Goal: Find specific page/section: Find specific page/section

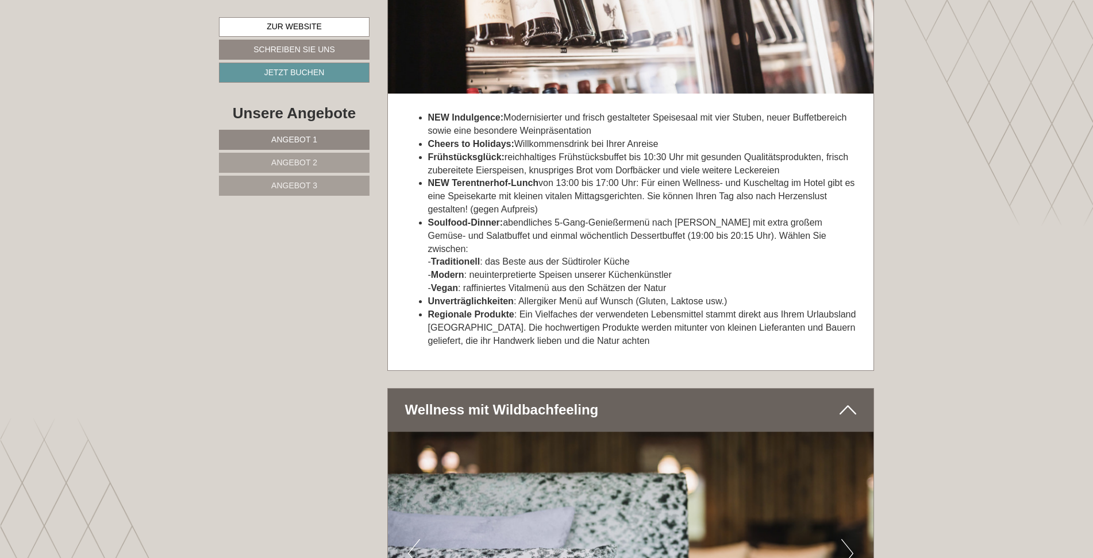
scroll to position [3562, 0]
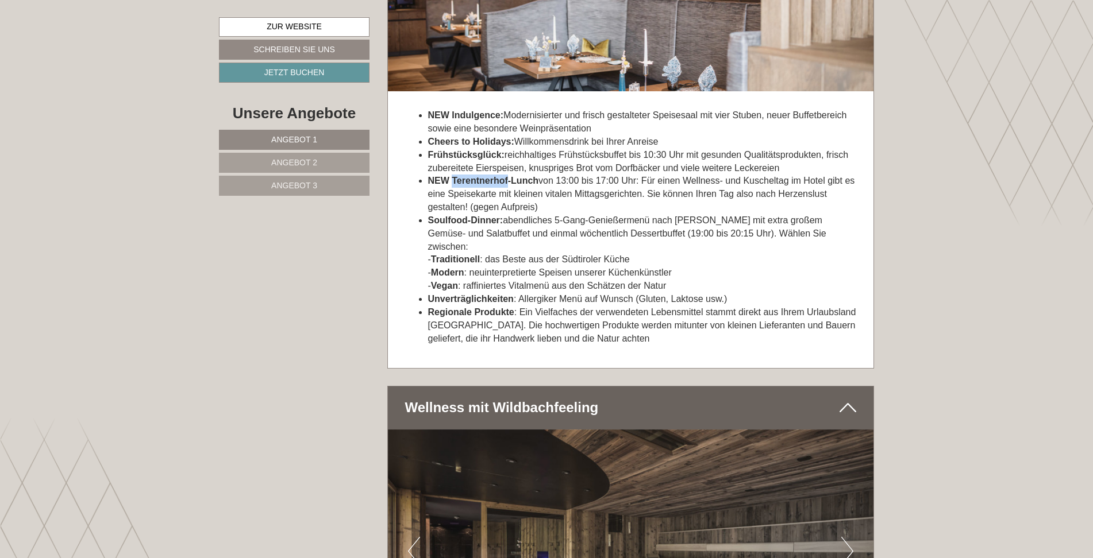
drag, startPoint x: 452, startPoint y: 181, endPoint x: 507, endPoint y: 179, distance: 55.2
click at [507, 179] on strong "NEW Terentnerhof-Lunch" at bounding box center [483, 181] width 111 height 10
drag, startPoint x: 507, startPoint y: 179, endPoint x: 500, endPoint y: 178, distance: 7.0
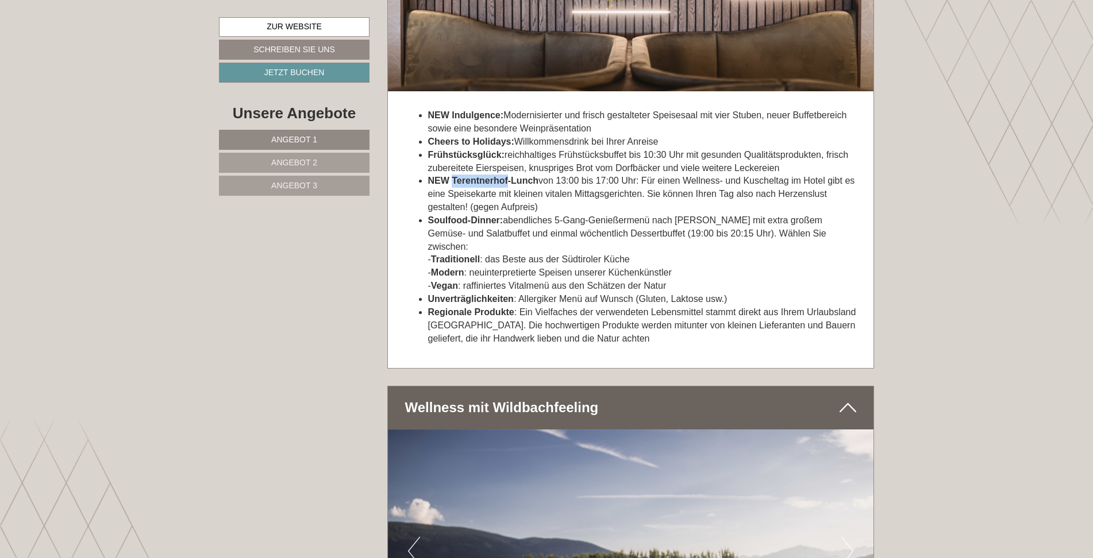
copy strong "Terentnerhof"
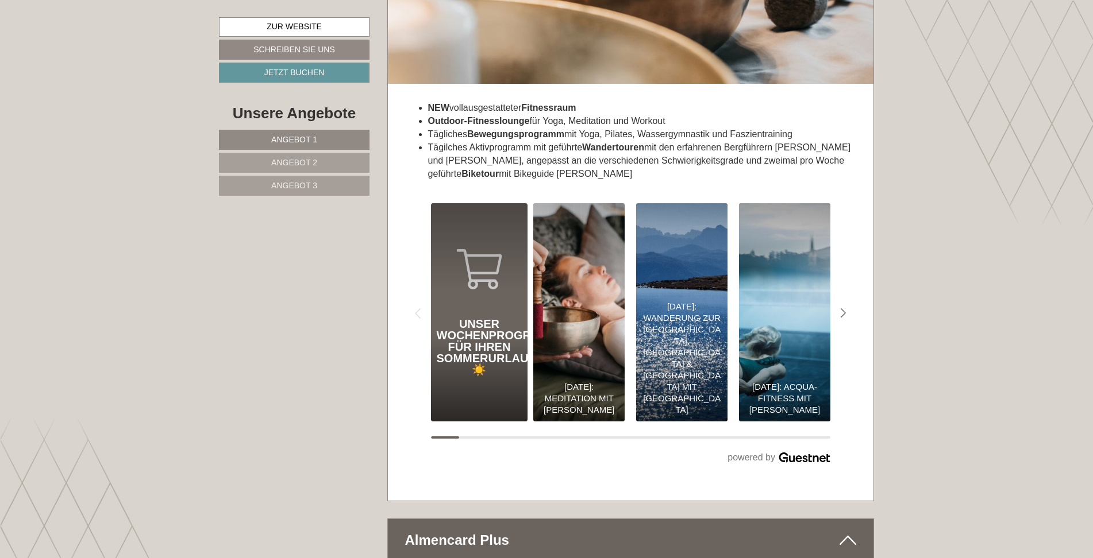
scroll to position [4768, 0]
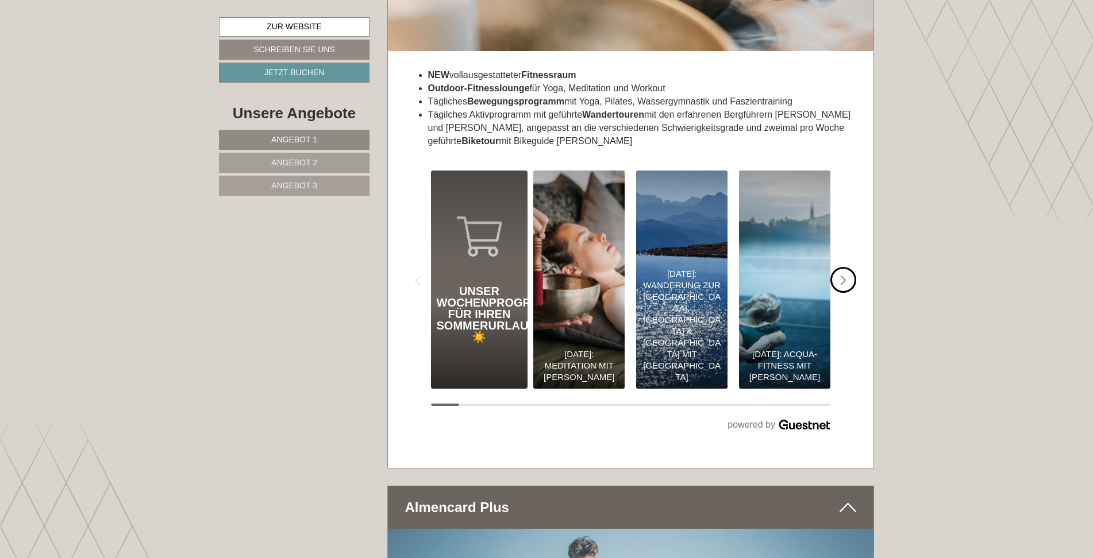
click at [840, 276] on icon "#gn-shop-3 .a-arrow { fill:#4a8f1b; }" at bounding box center [843, 281] width 6 height 10
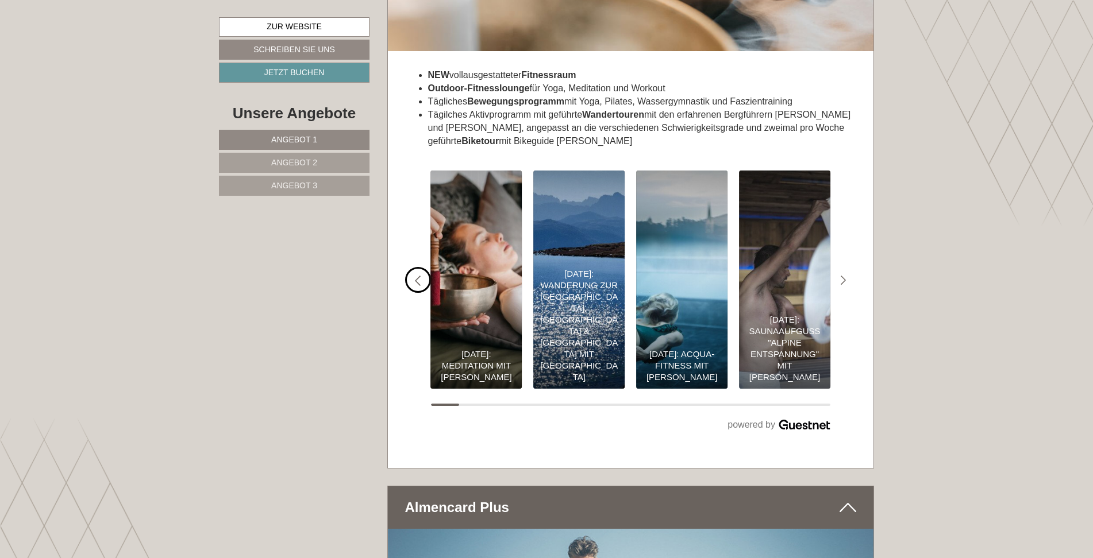
click at [418, 276] on icon "#gn-shop-3 .a-arrow { fill:#4a8f1b; }" at bounding box center [418, 281] width 6 height 10
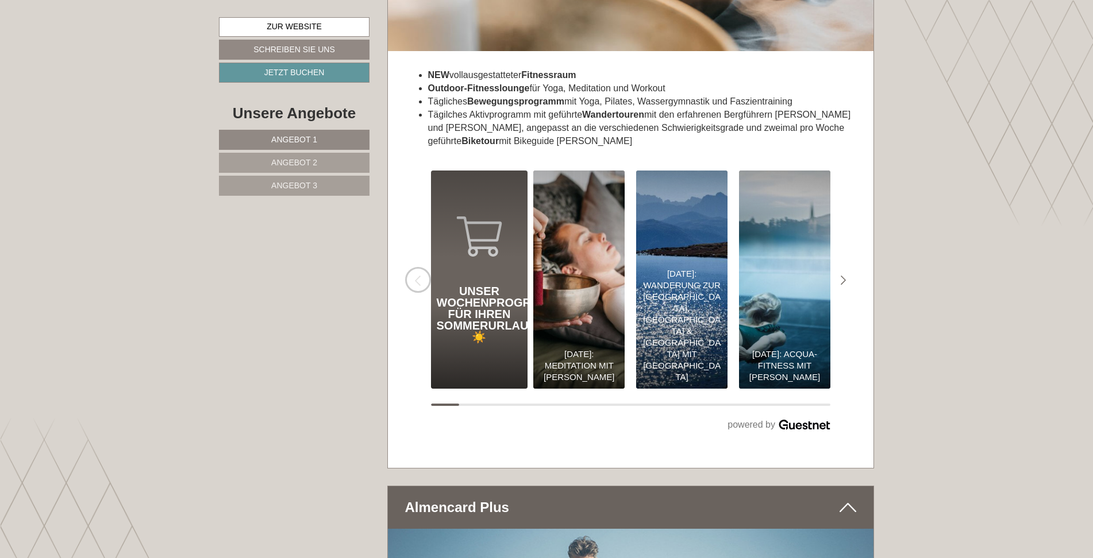
click at [418, 276] on icon "#gn-shop-3 .a-arrow { fill:#4a8f1b; }" at bounding box center [418, 281] width 6 height 10
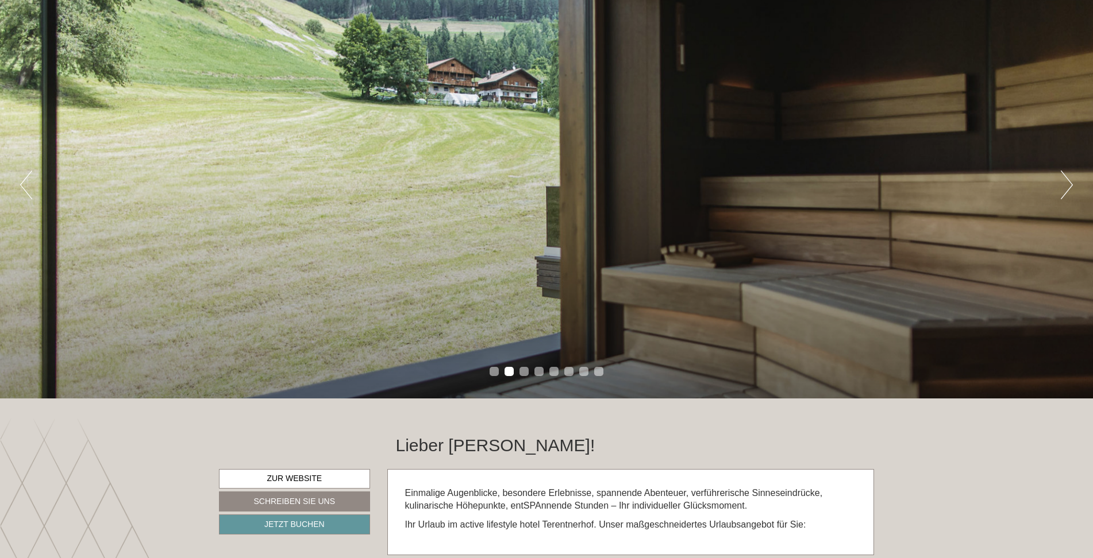
scroll to position [115, 0]
click at [1062, 183] on button "Next" at bounding box center [1066, 184] width 12 height 29
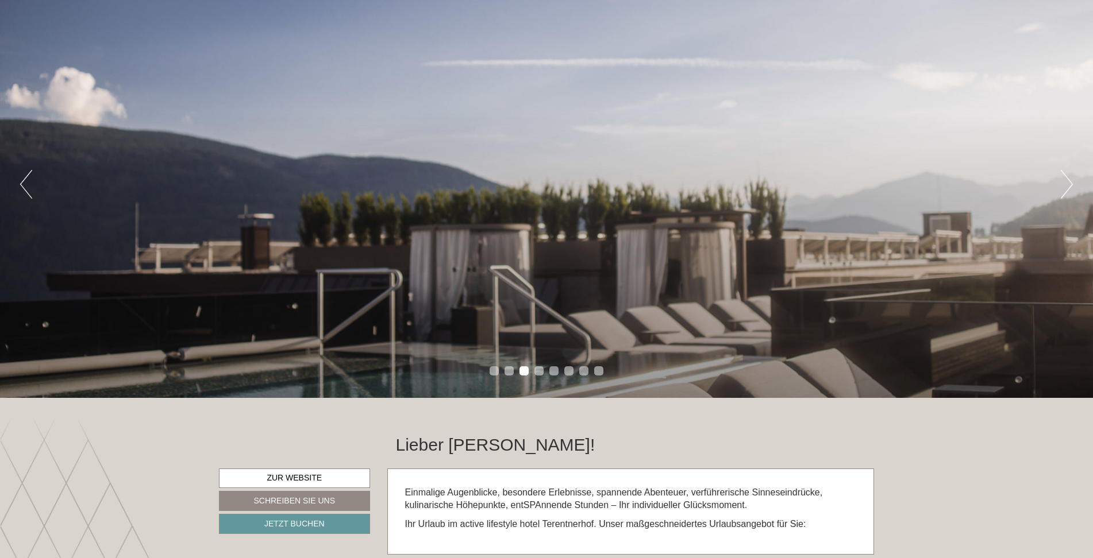
click at [1062, 183] on button "Next" at bounding box center [1066, 184] width 12 height 29
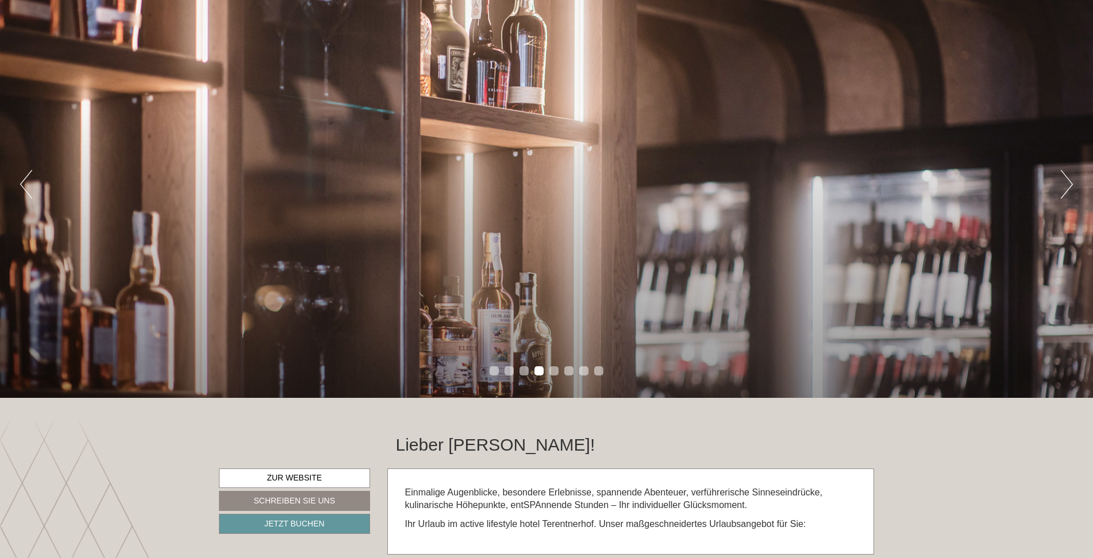
click at [1062, 183] on button "Next" at bounding box center [1066, 184] width 12 height 29
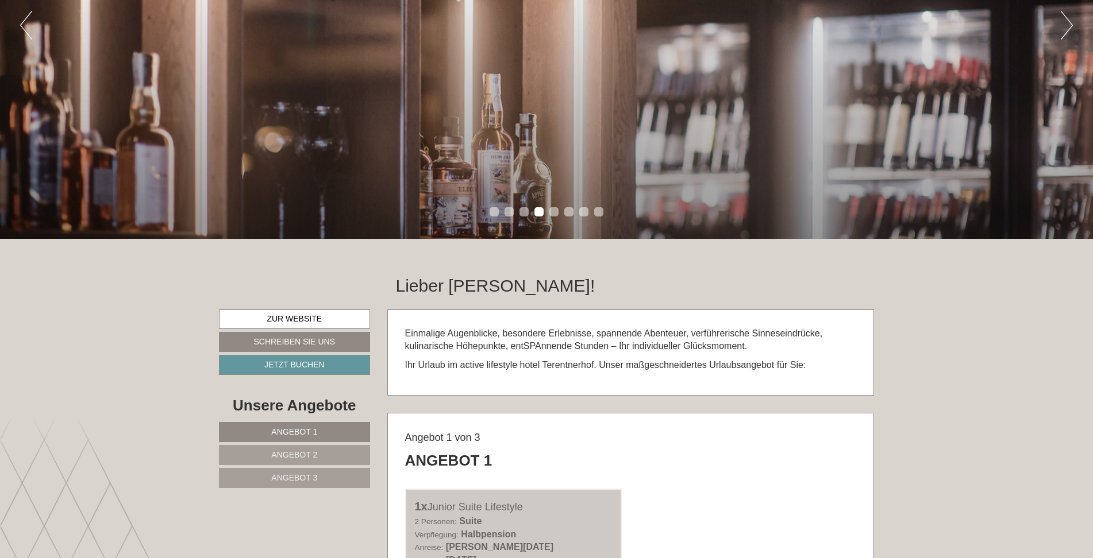
scroll to position [345, 0]
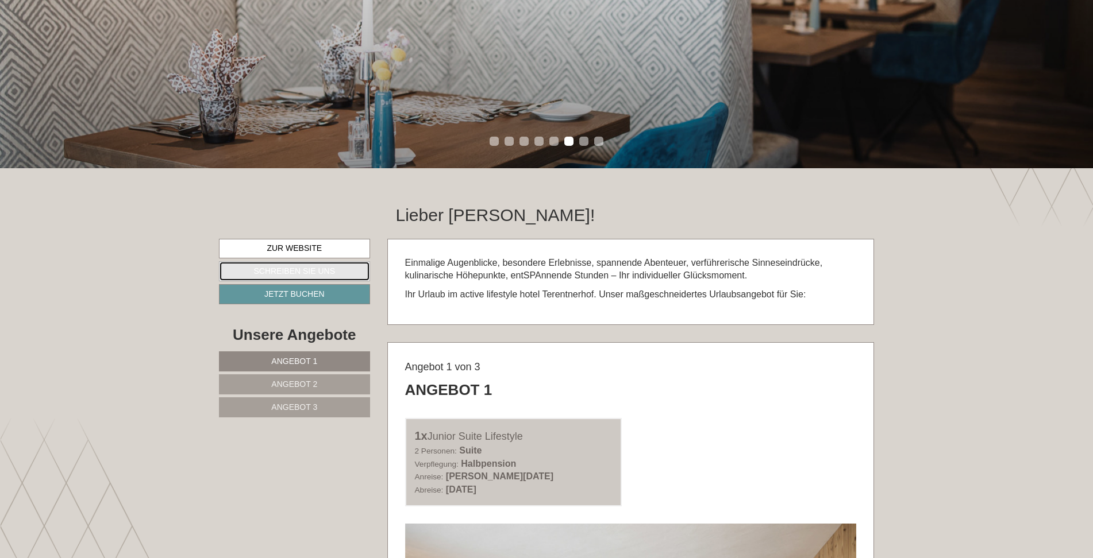
click at [329, 268] on link "Schreiben Sie uns" at bounding box center [294, 271] width 151 height 20
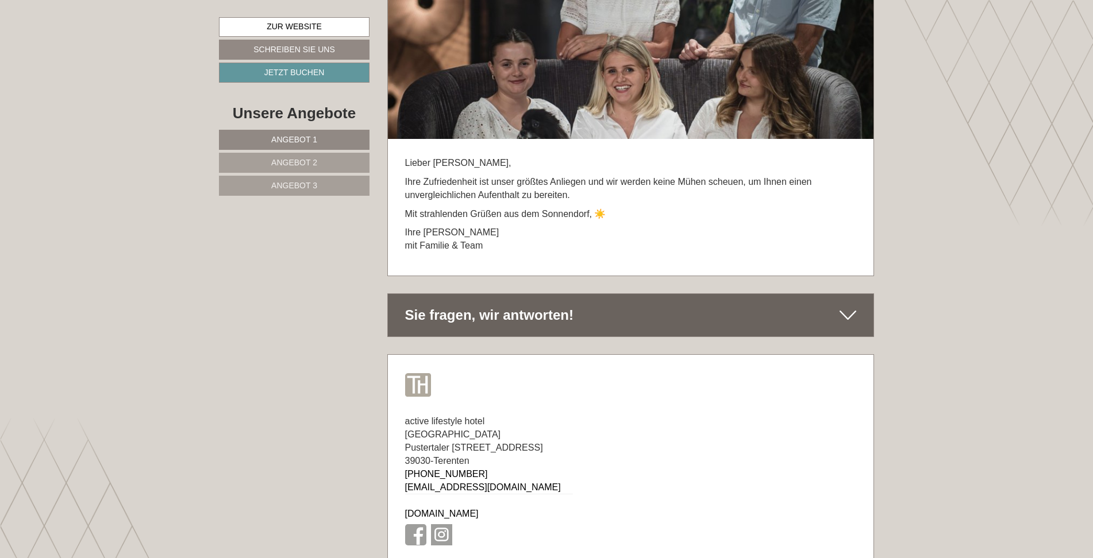
scroll to position [6966, 0]
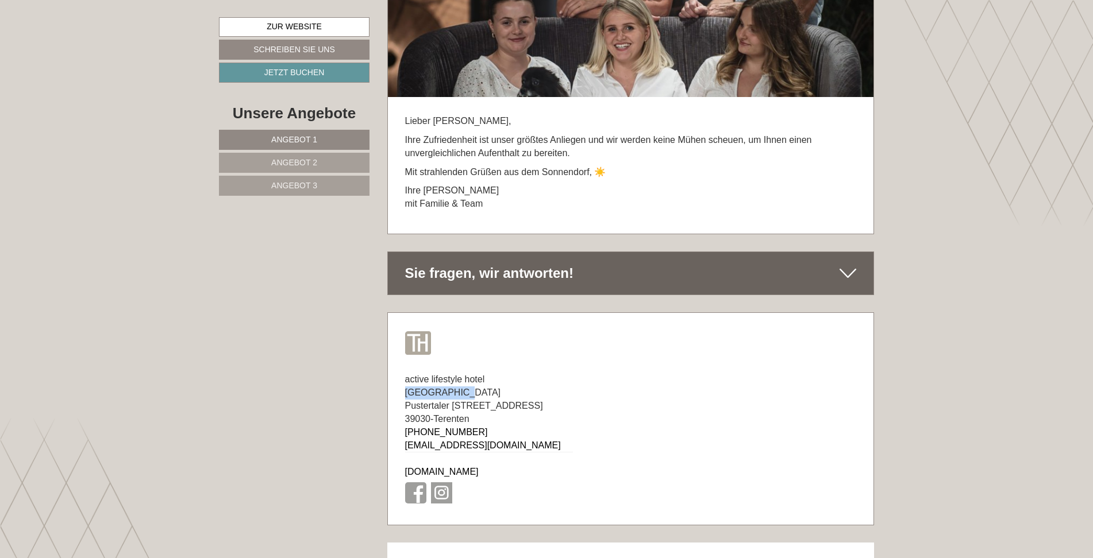
drag, startPoint x: 487, startPoint y: 325, endPoint x: 538, endPoint y: 326, distance: 50.6
click at [501, 375] on span "active lifestyle hotel [GEOGRAPHIC_DATA]" at bounding box center [453, 386] width 96 height 23
drag, startPoint x: 538, startPoint y: 326, endPoint x: 525, endPoint y: 327, distance: 13.3
copy span "Terentnerhof"
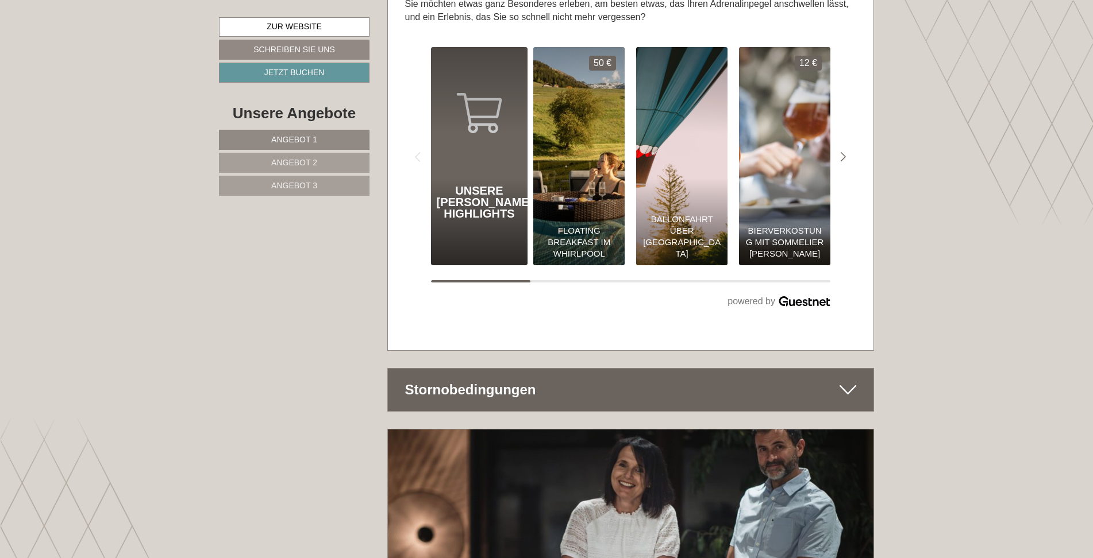
scroll to position [6621, 0]
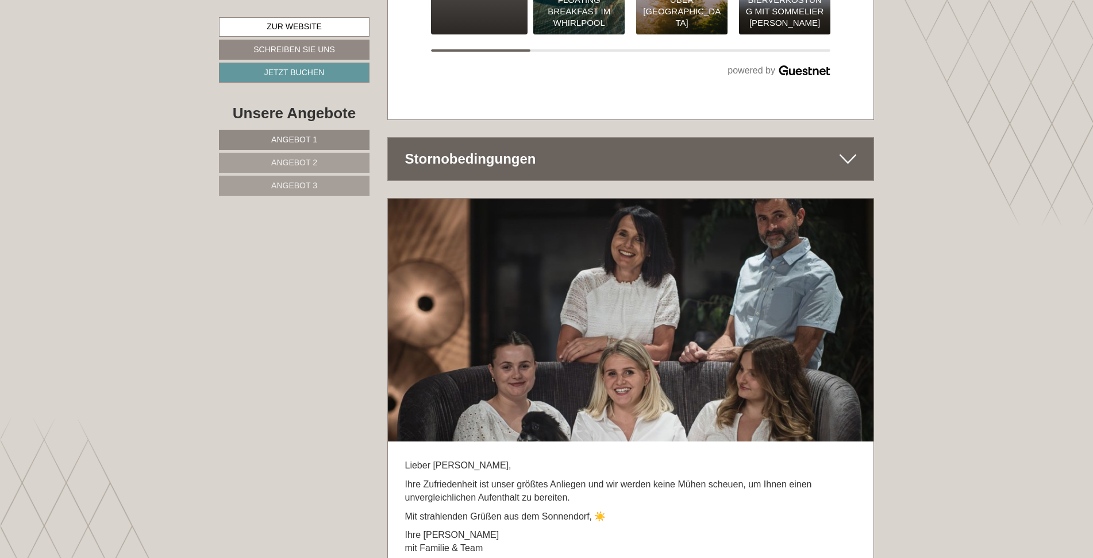
click at [699, 138] on div "Stornobedingungen" at bounding box center [631, 159] width 486 height 43
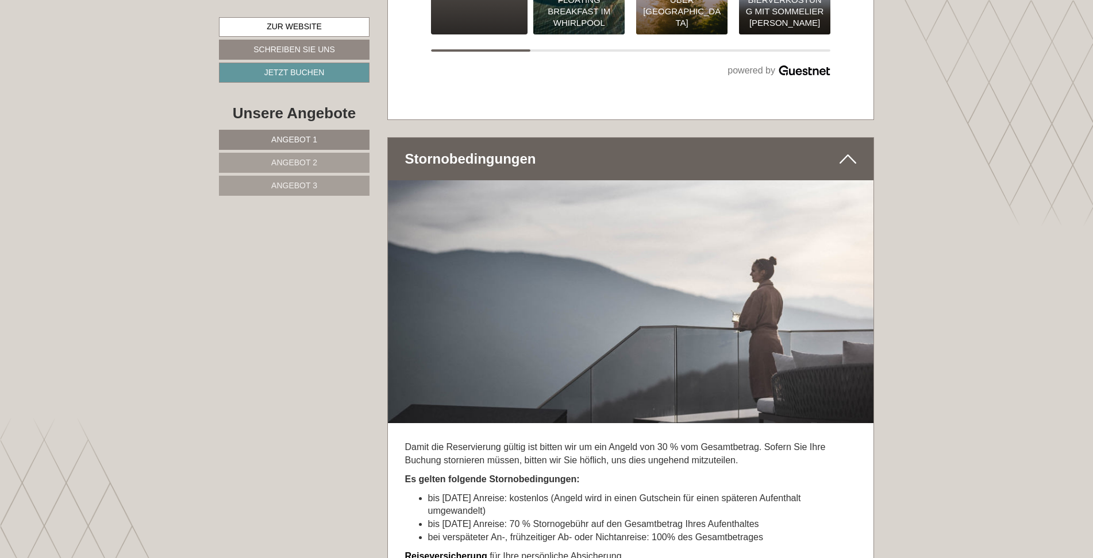
click at [699, 138] on div "Stornobedingungen" at bounding box center [631, 159] width 486 height 43
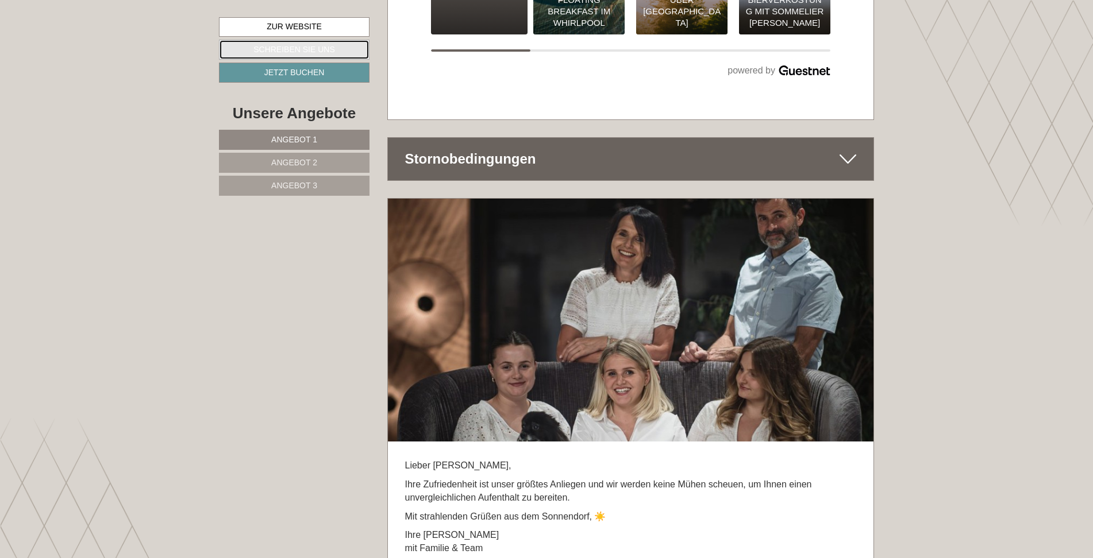
click at [319, 50] on link "Schreiben Sie uns" at bounding box center [294, 50] width 151 height 20
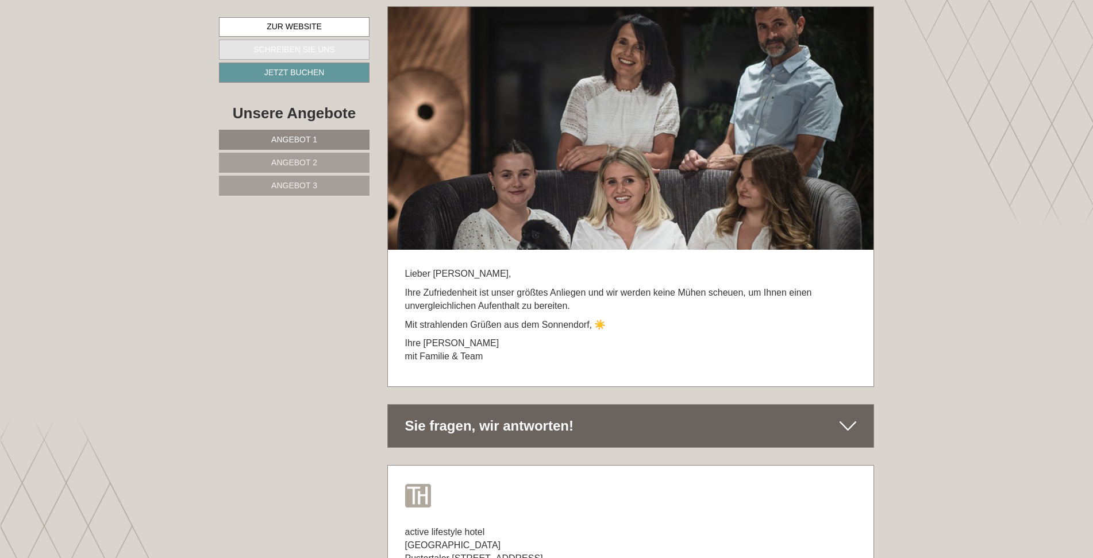
scroll to position [7023, 0]
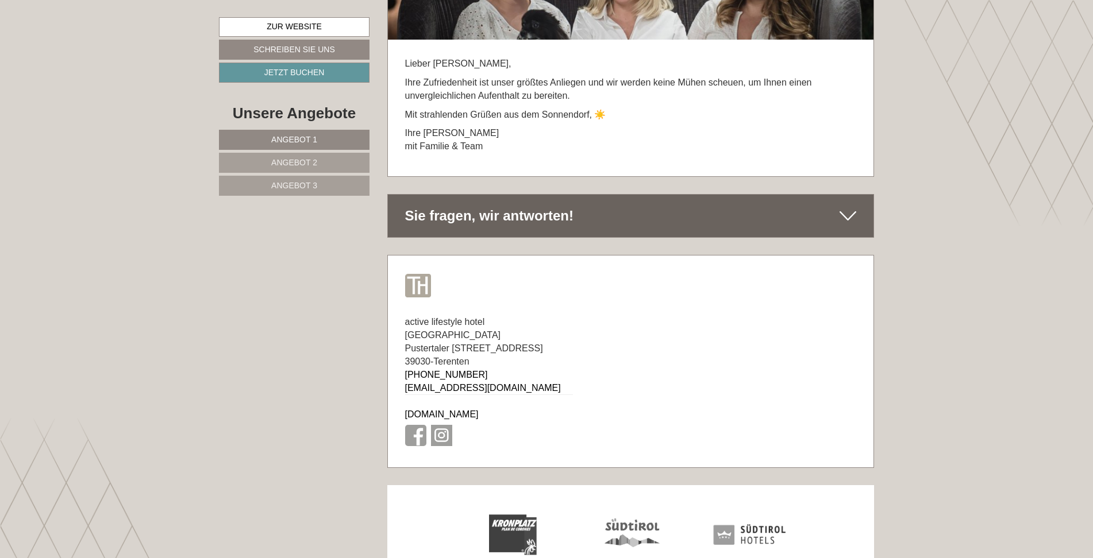
click at [490, 109] on div "Lieber [PERSON_NAME], Ihre Zufriedenheit ist unser größtes Anliegen und wir wer…" at bounding box center [631, 108] width 486 height 136
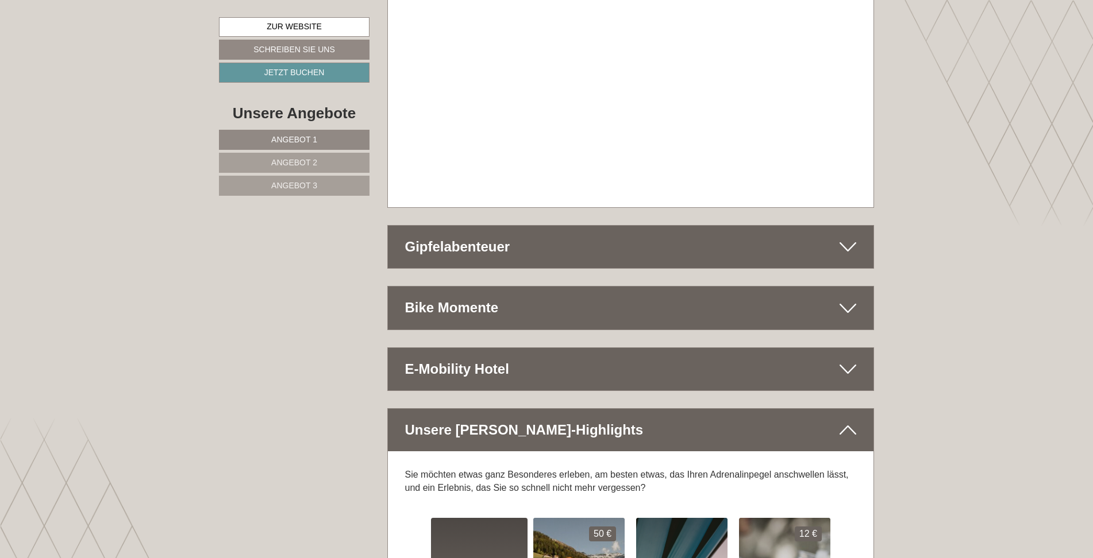
scroll to position [5874, 0]
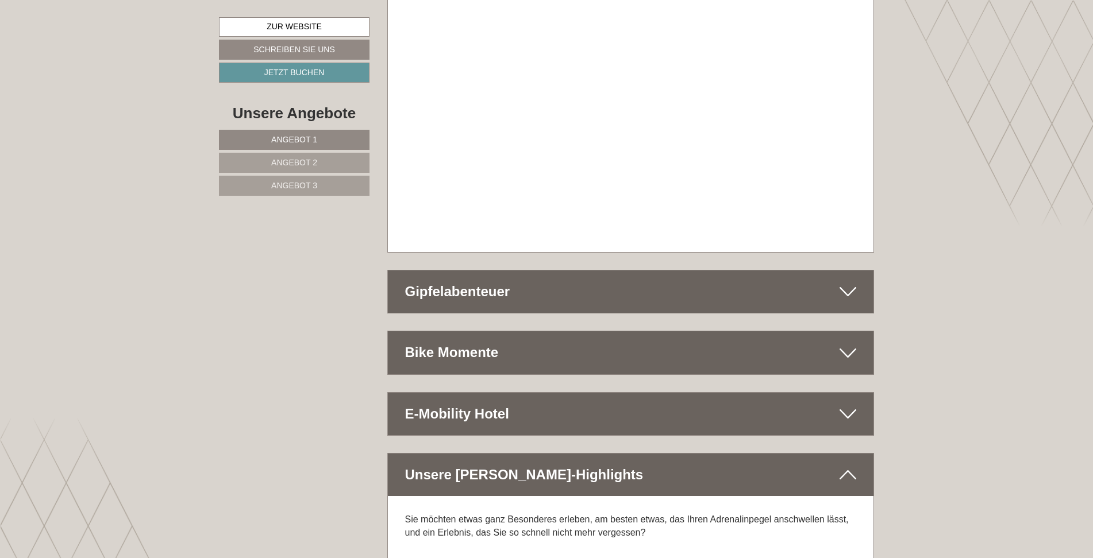
click at [496, 271] on div "Gipfelabenteuer" at bounding box center [631, 292] width 486 height 43
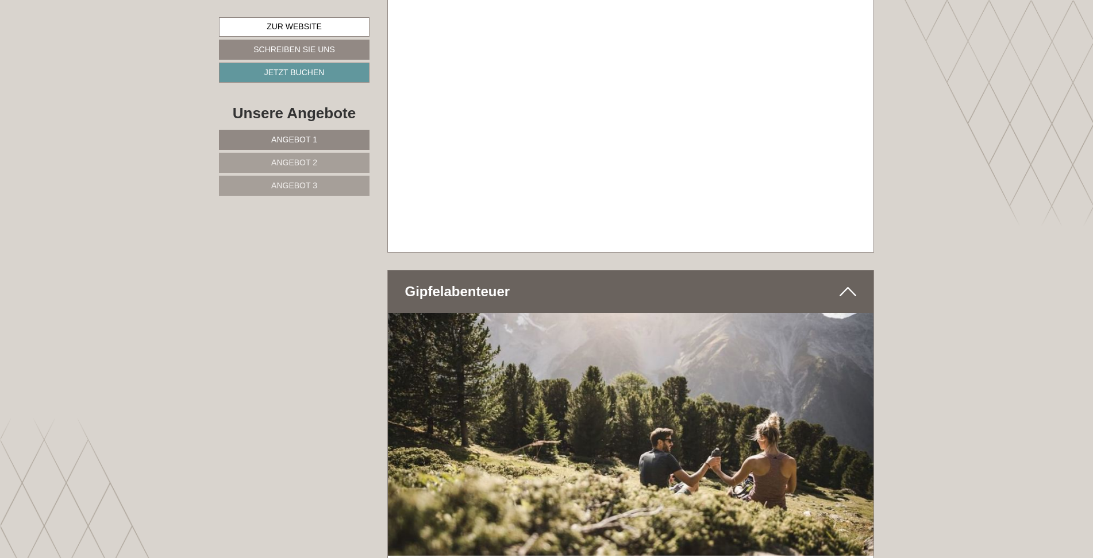
click at [496, 271] on div "Gipfelabenteuer" at bounding box center [631, 292] width 486 height 43
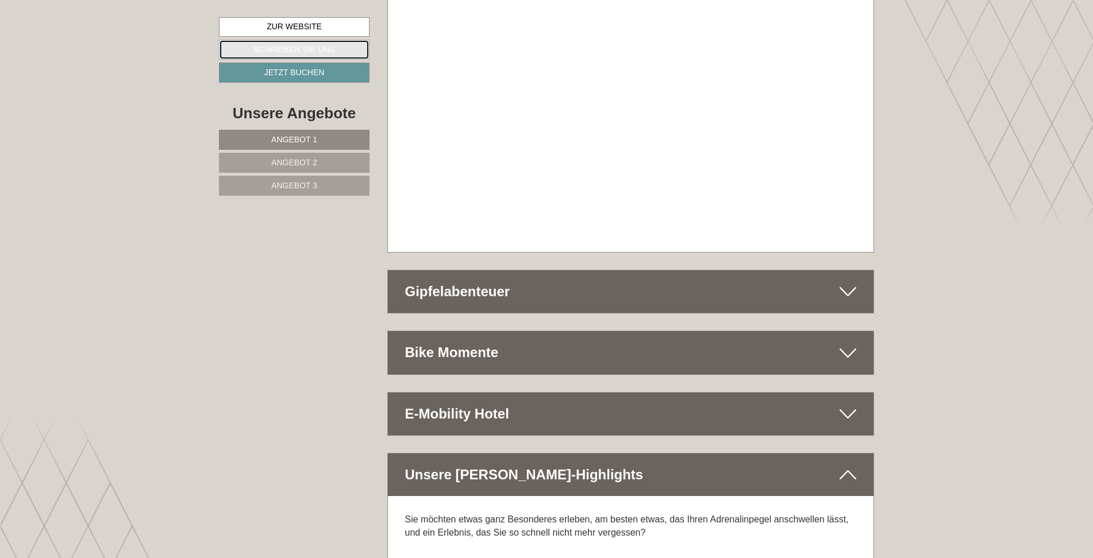
click at [326, 49] on link "Schreiben Sie uns" at bounding box center [294, 50] width 151 height 20
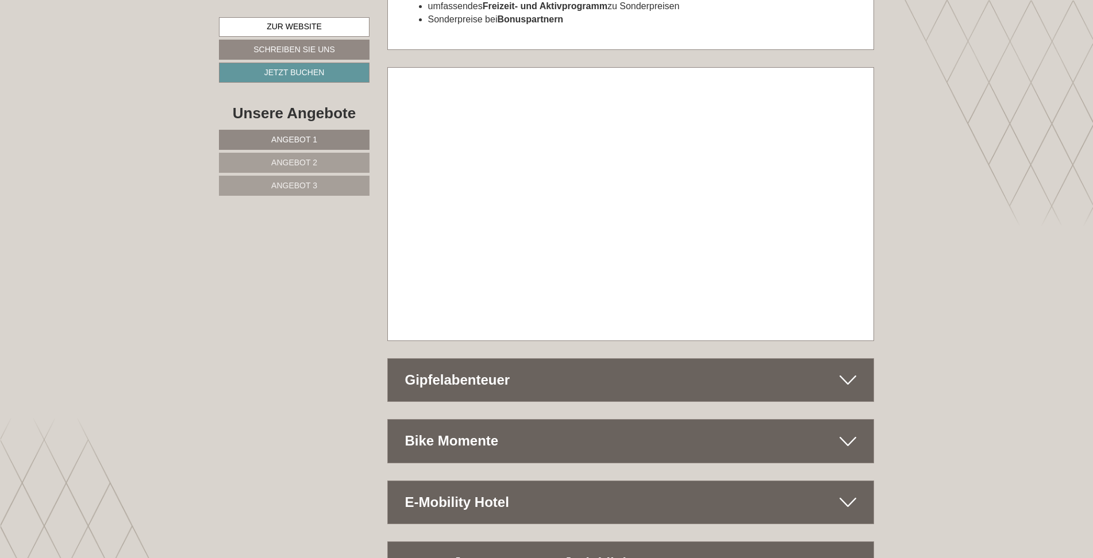
scroll to position [5759, 0]
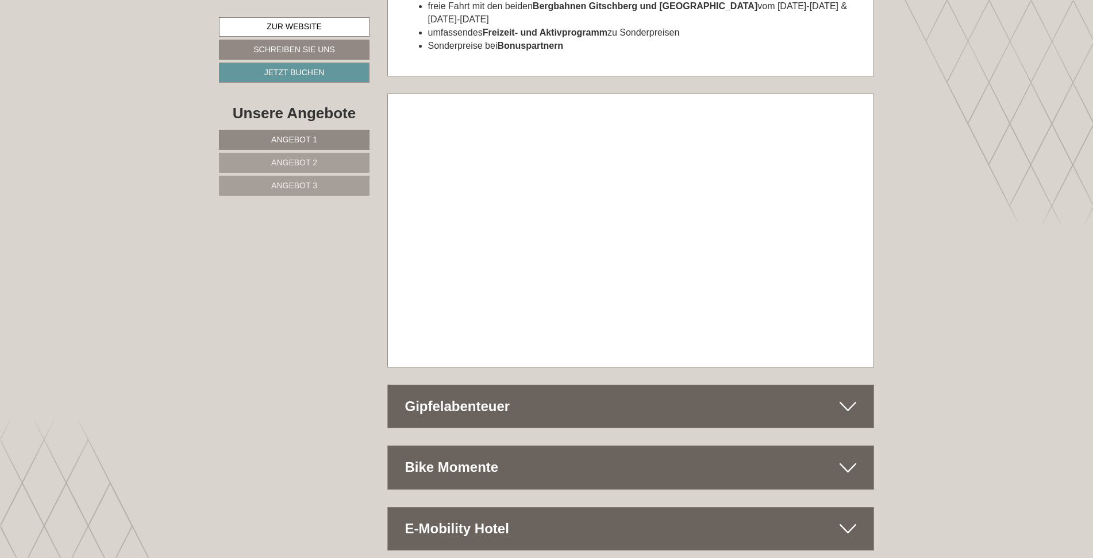
click at [313, 138] on span "Angebot 1" at bounding box center [294, 139] width 46 height 9
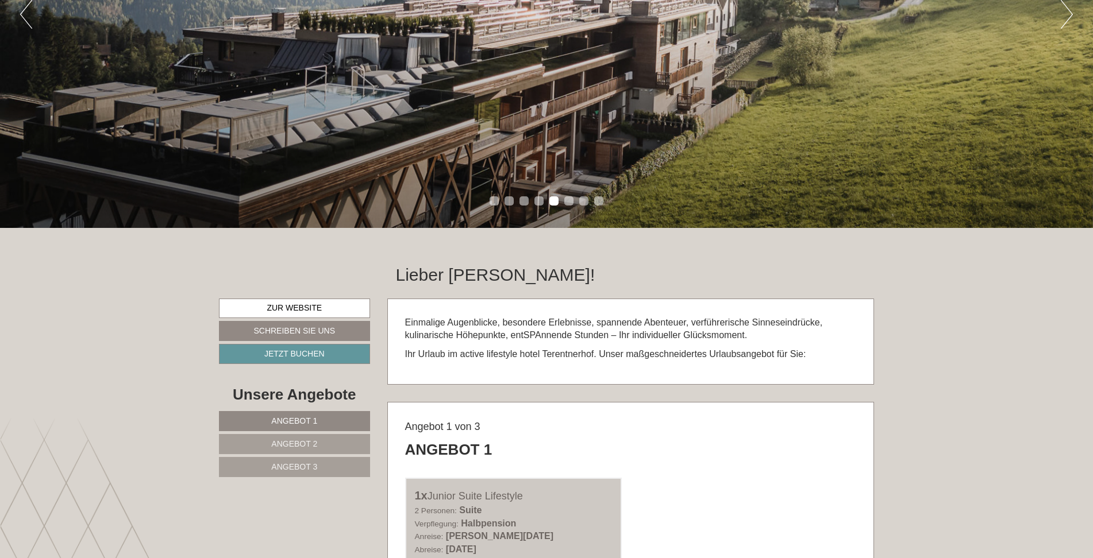
scroll to position [0, 0]
